Goal: Task Accomplishment & Management: Manage account settings

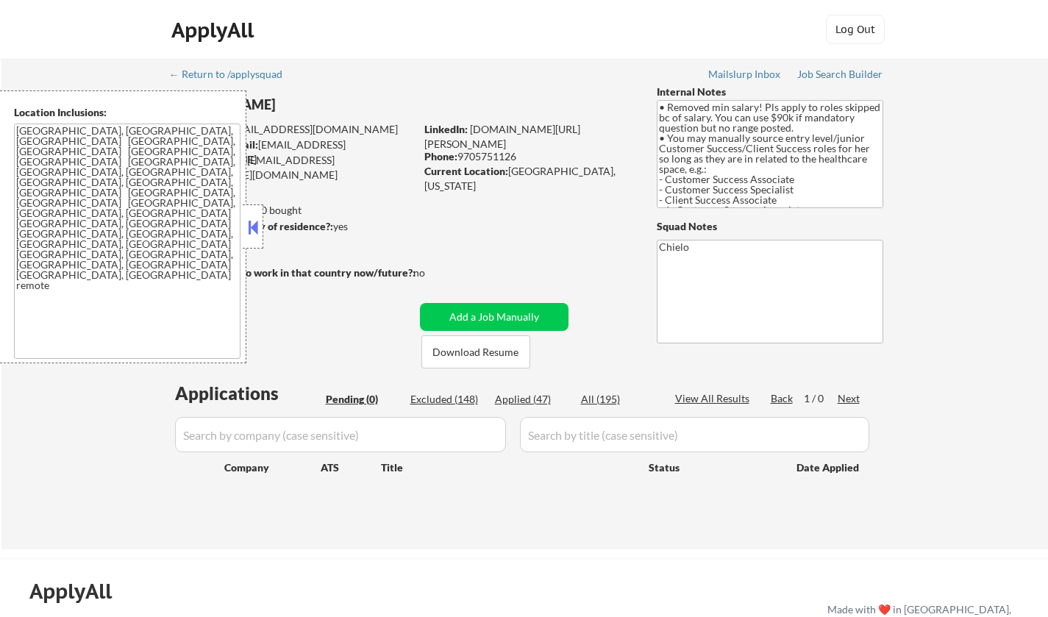
click at [248, 227] on button at bounding box center [253, 227] width 16 height 22
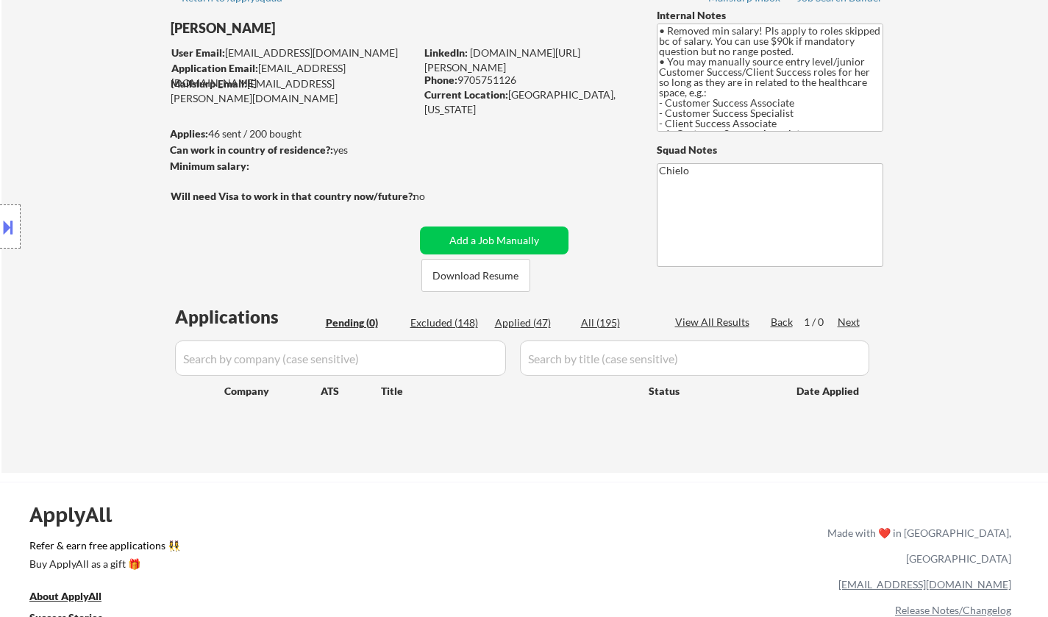
scroll to position [147, 0]
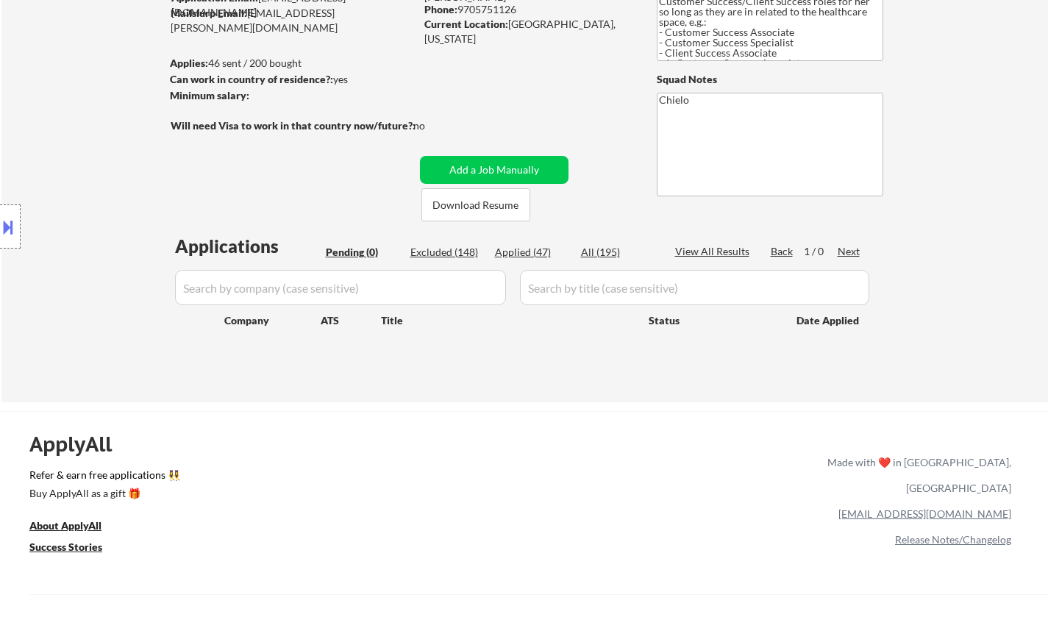
click at [520, 252] on div "Applied (47)" at bounding box center [532, 252] width 74 height 15
select select ""applied""
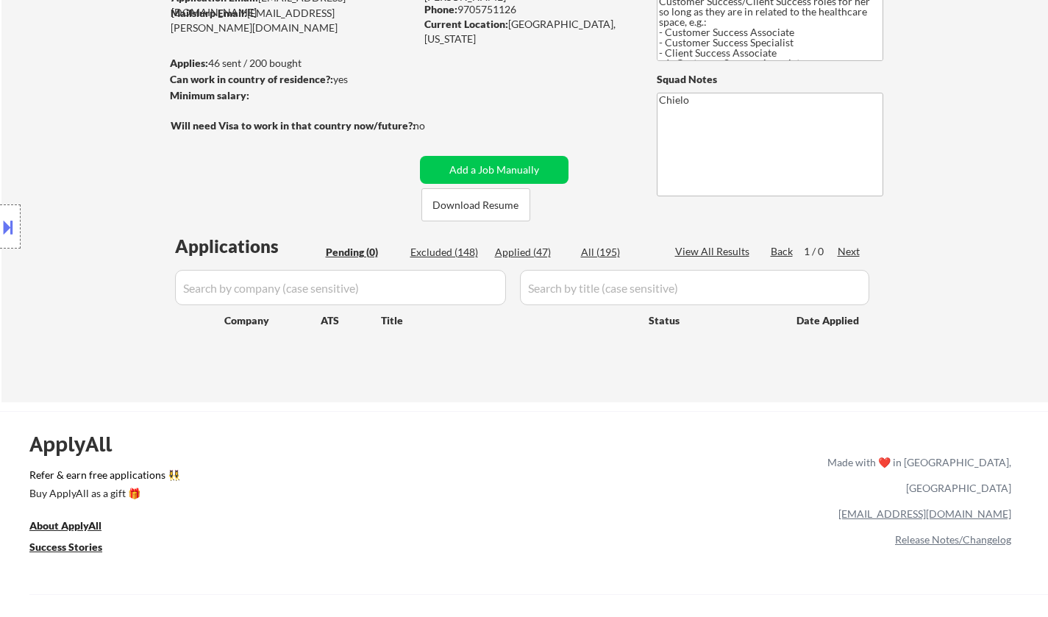
select select ""applied""
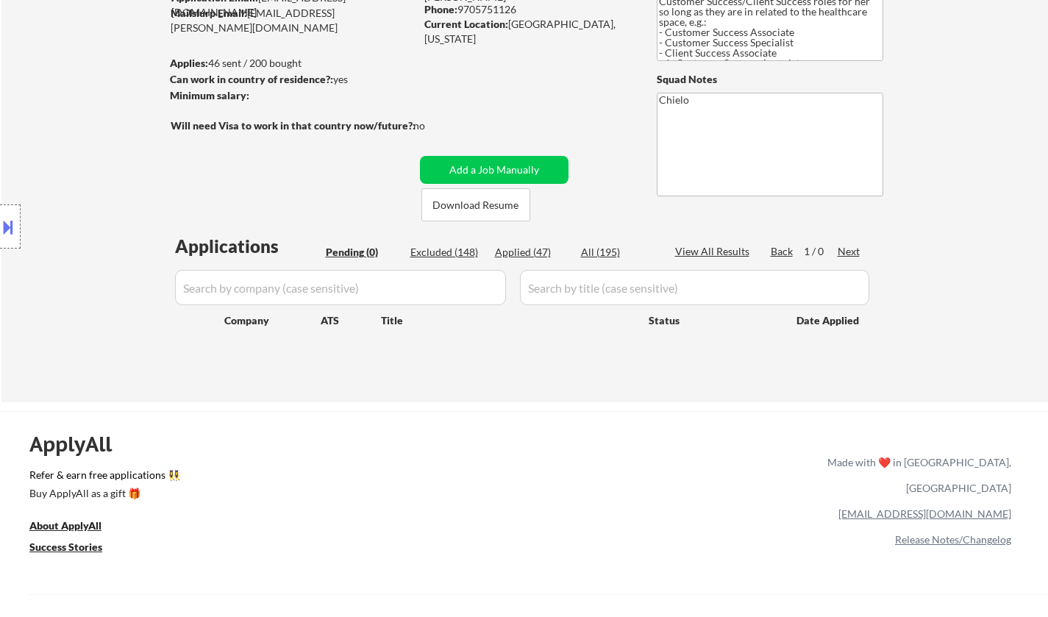
select select ""applied""
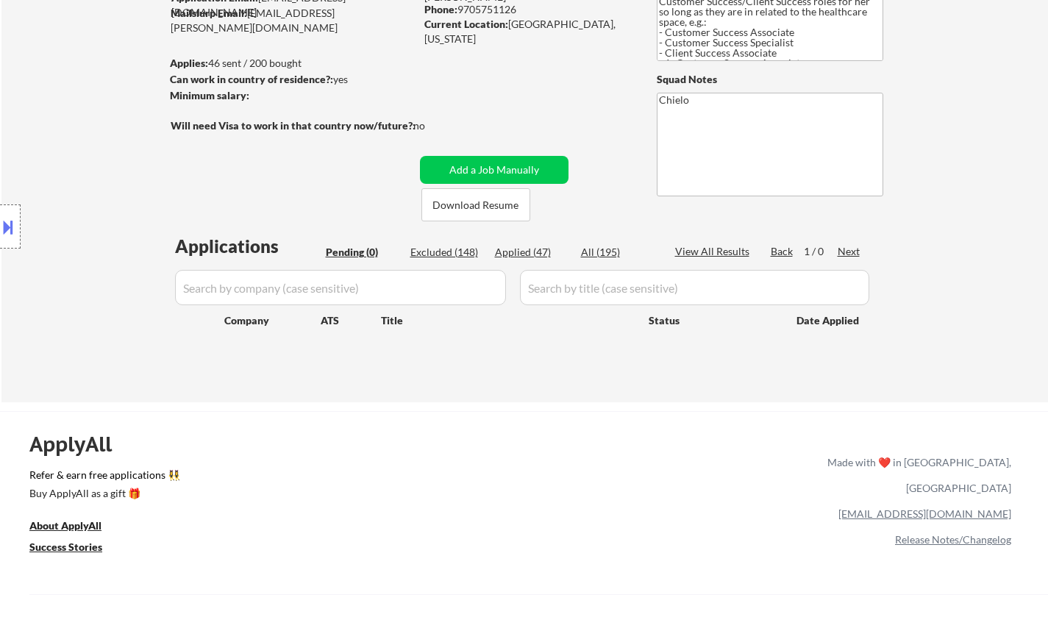
select select ""applied""
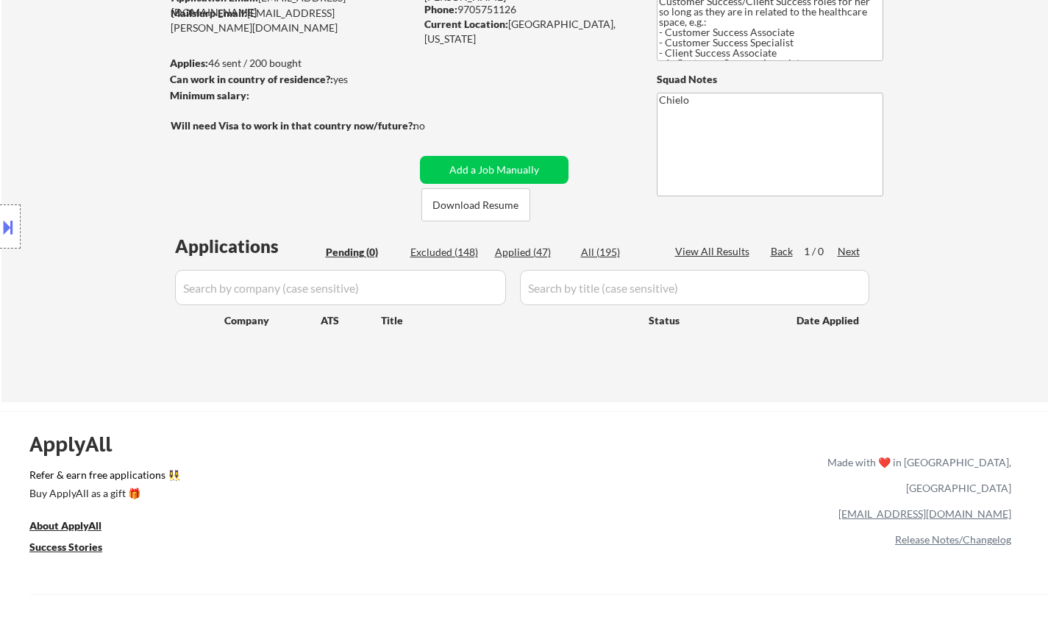
select select ""applied""
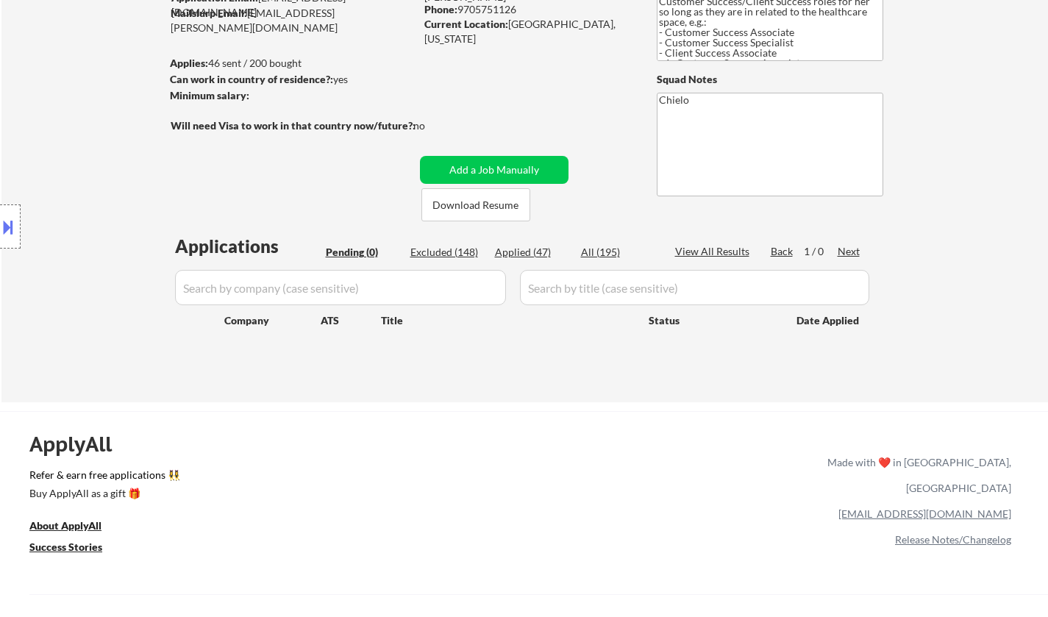
select select ""applied""
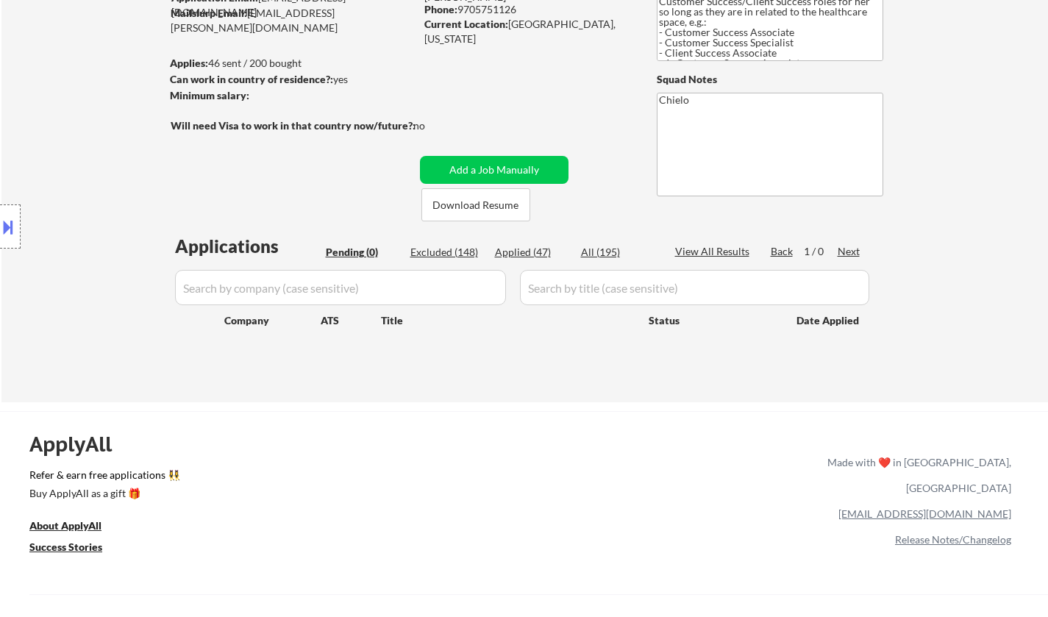
select select ""applied""
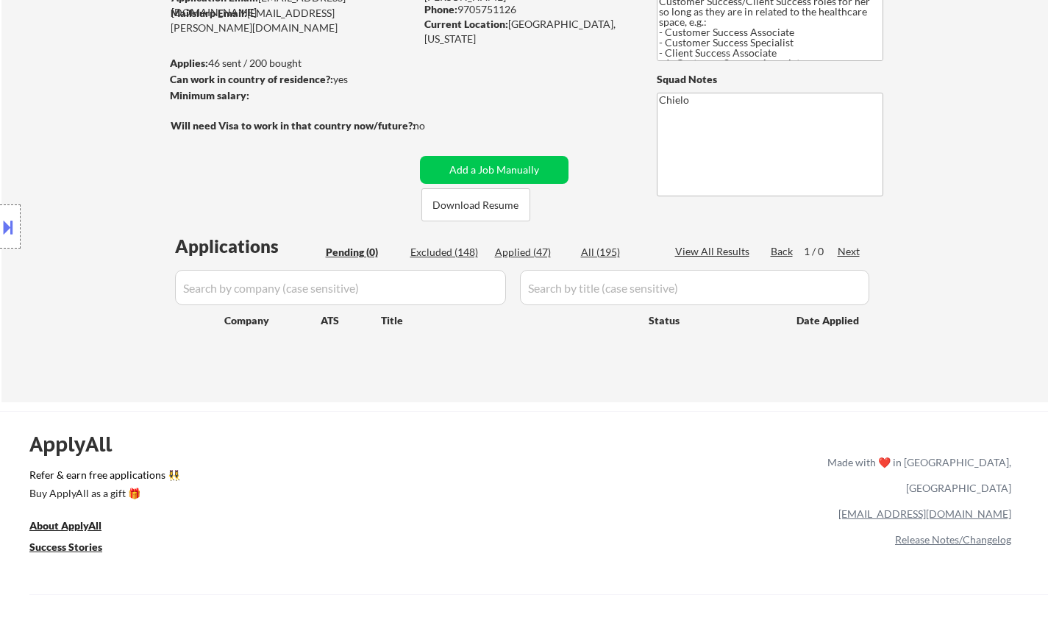
select select ""applied""
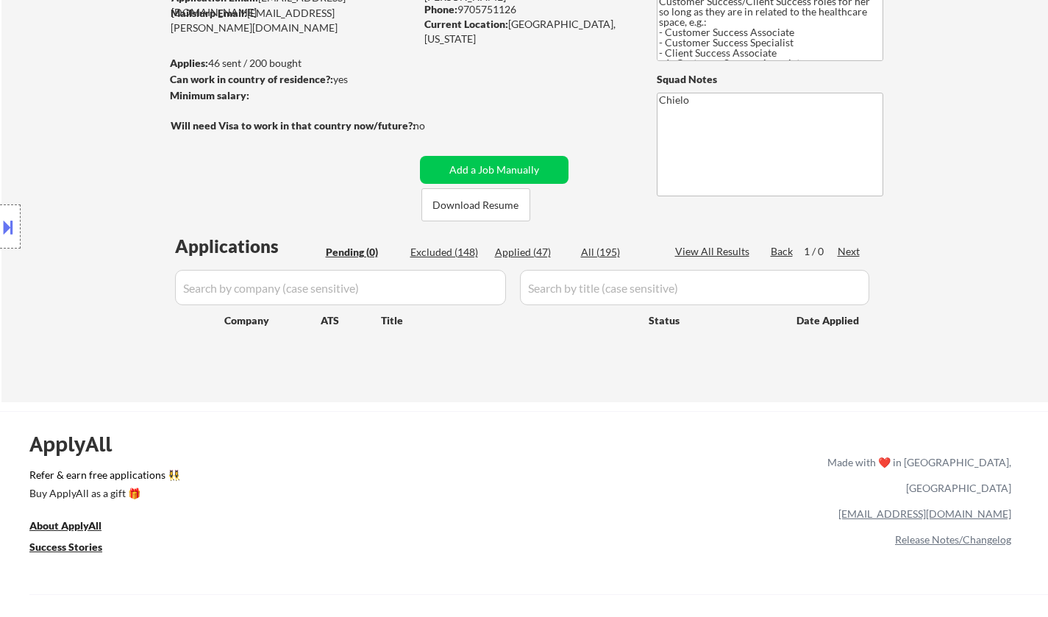
select select ""applied""
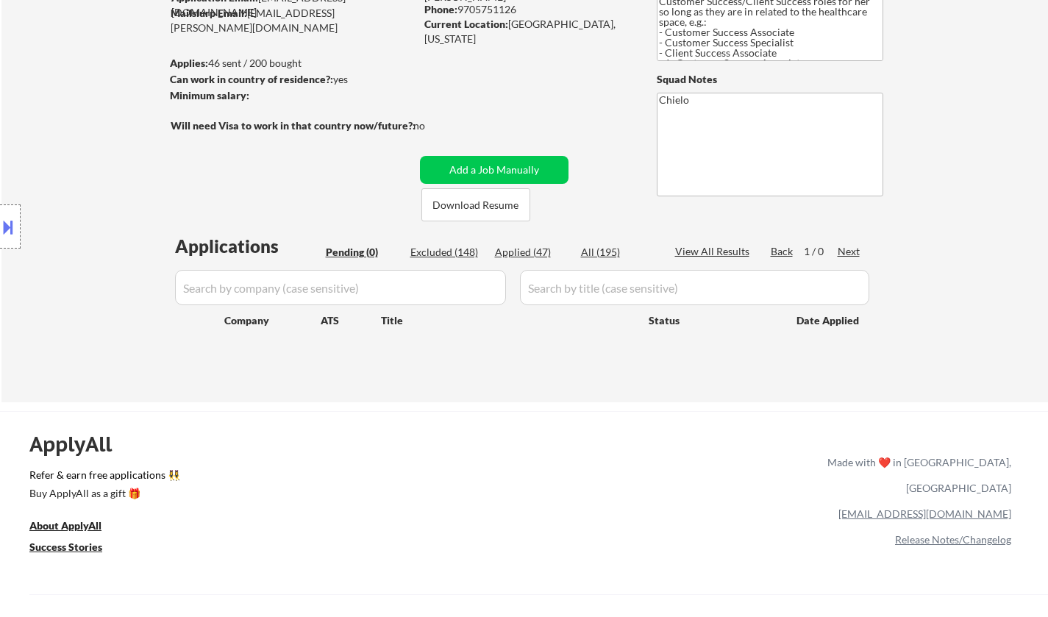
select select ""applied""
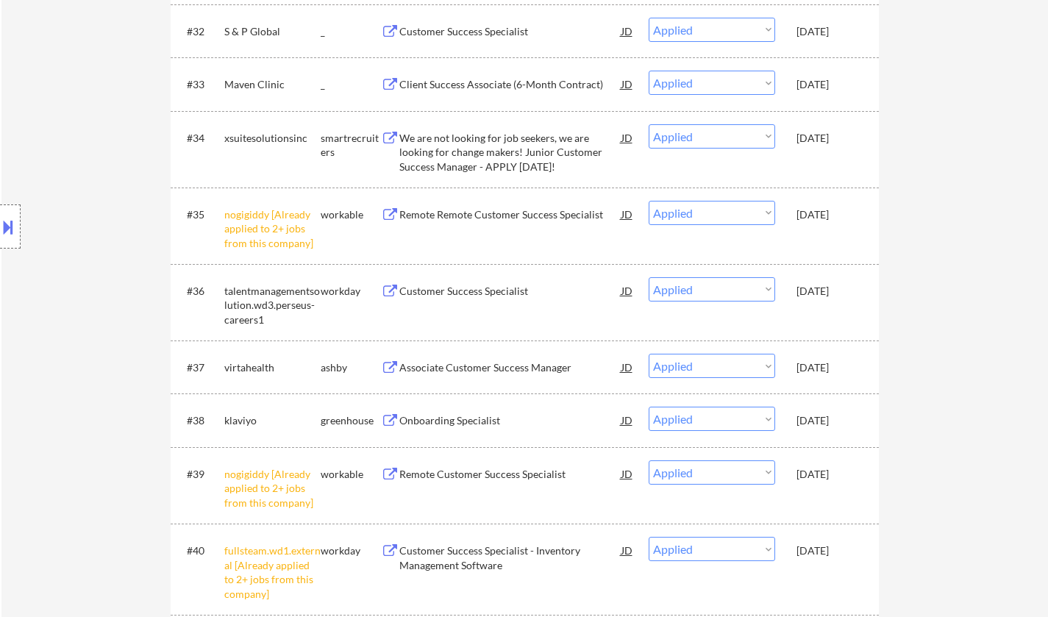
scroll to position [2307, 0]
